Goal: Browse casually

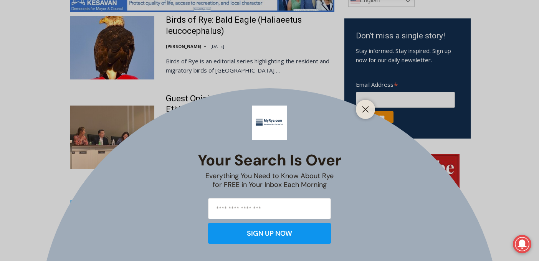
scroll to position [477, 0]
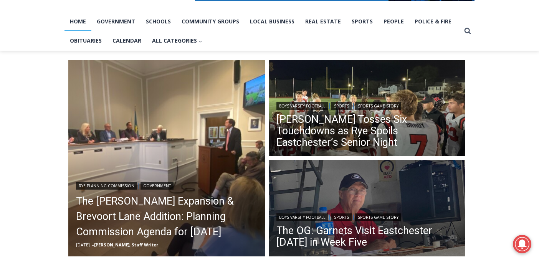
scroll to position [154, 0]
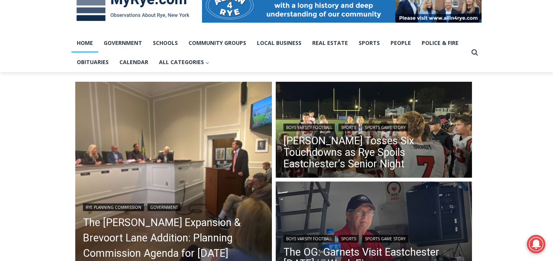
scroll to position [131, 0]
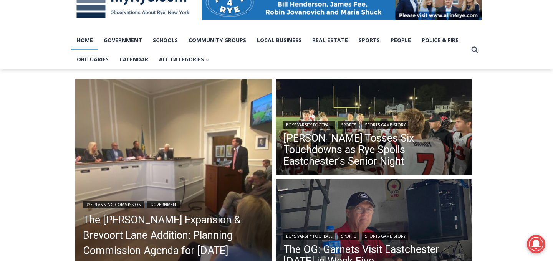
scroll to position [223, 0]
